Goal: Transaction & Acquisition: Subscribe to service/newsletter

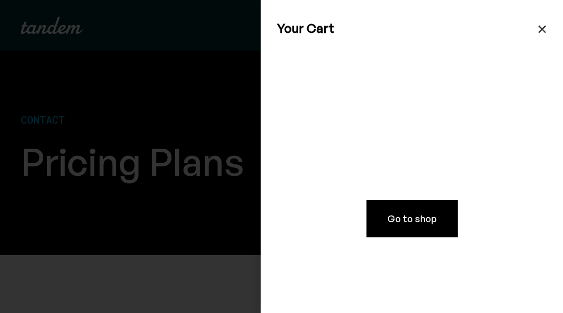
scroll to position [2033, 0]
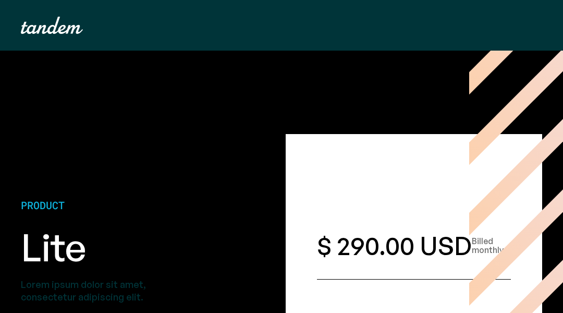
scroll to position [3087, 0]
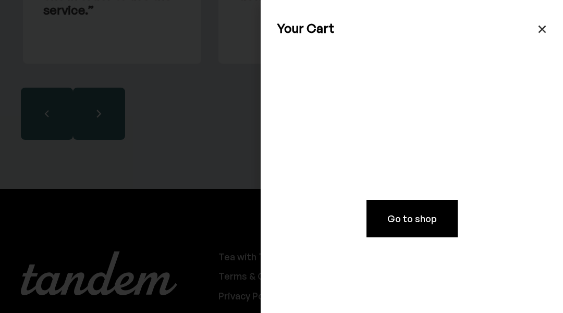
scroll to position [3087, 0]
